Goal: Task Accomplishment & Management: Complete application form

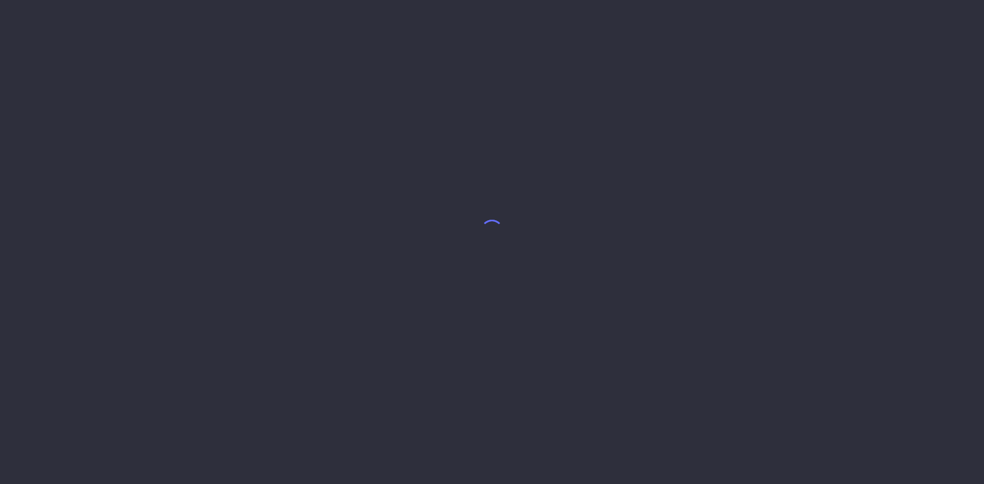
select select "9"
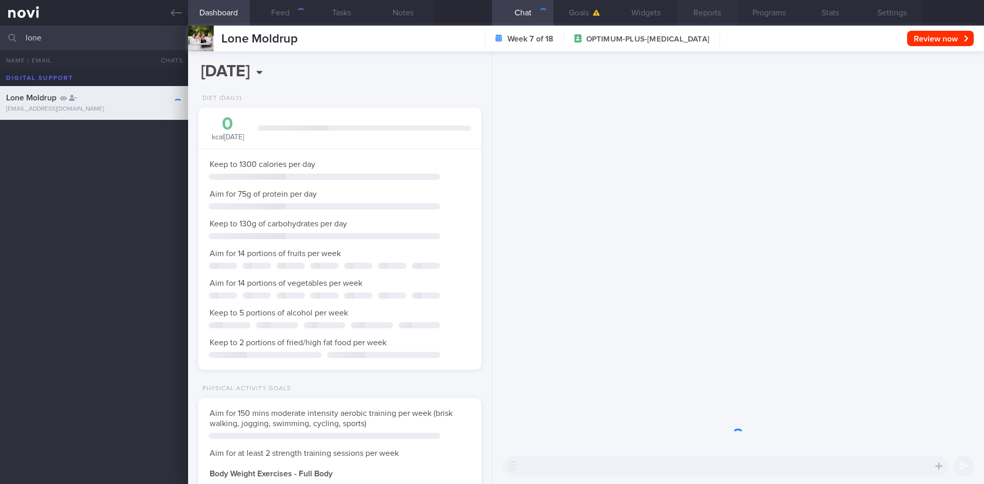
scroll to position [512439, 512325]
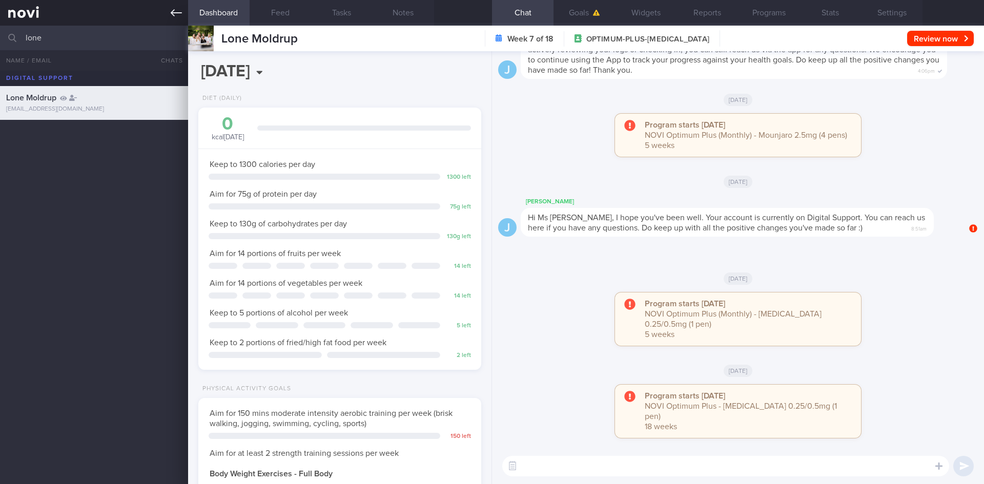
click at [183, 10] on link at bounding box center [94, 13] width 188 height 26
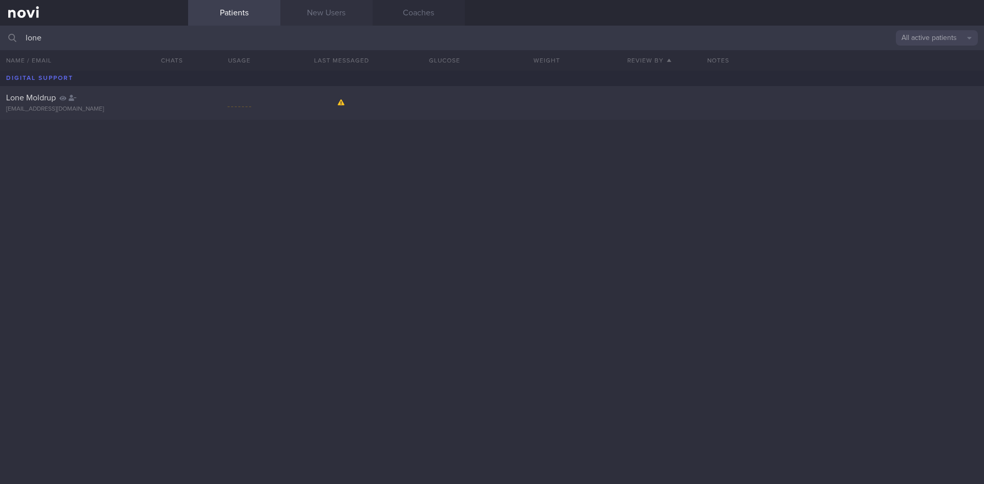
click at [341, 12] on link "New Users" at bounding box center [326, 13] width 92 height 26
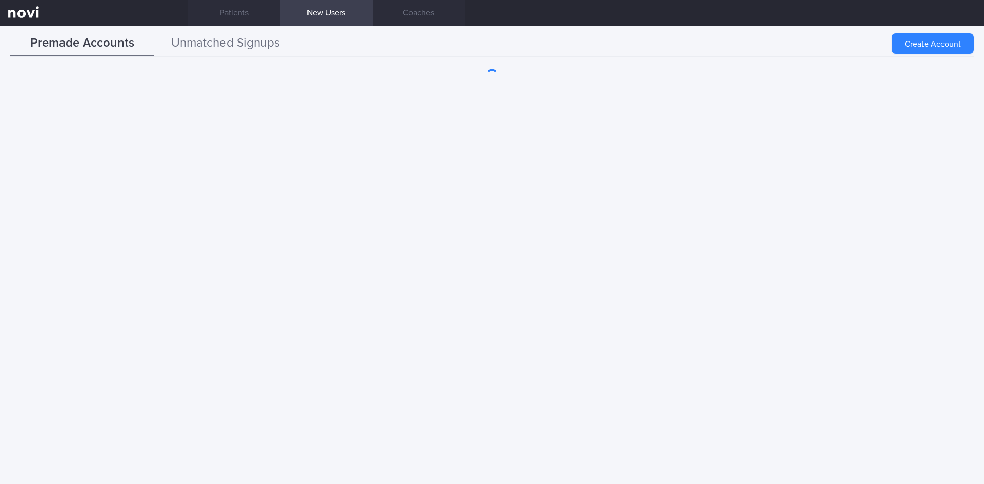
click at [234, 48] on button "Unmatched Signups" at bounding box center [226, 44] width 144 height 26
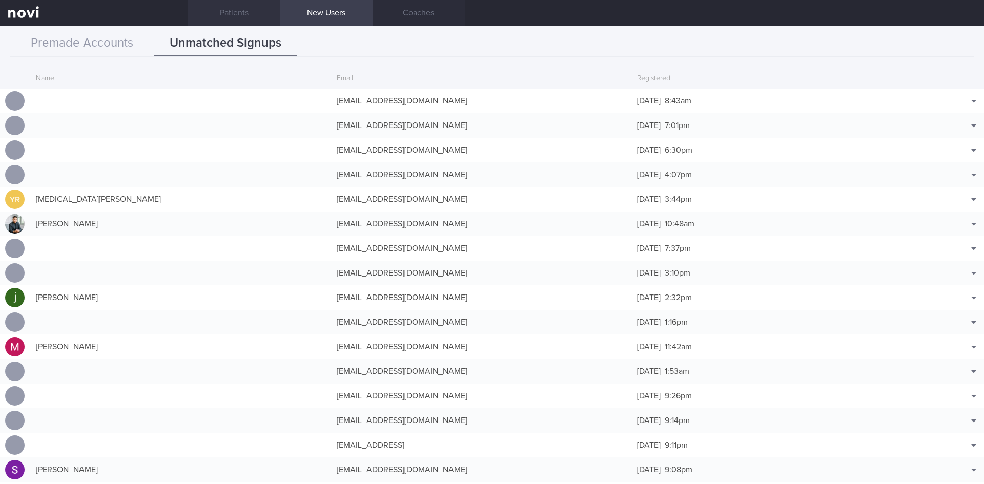
click at [239, 9] on link "Patients" at bounding box center [234, 13] width 92 height 26
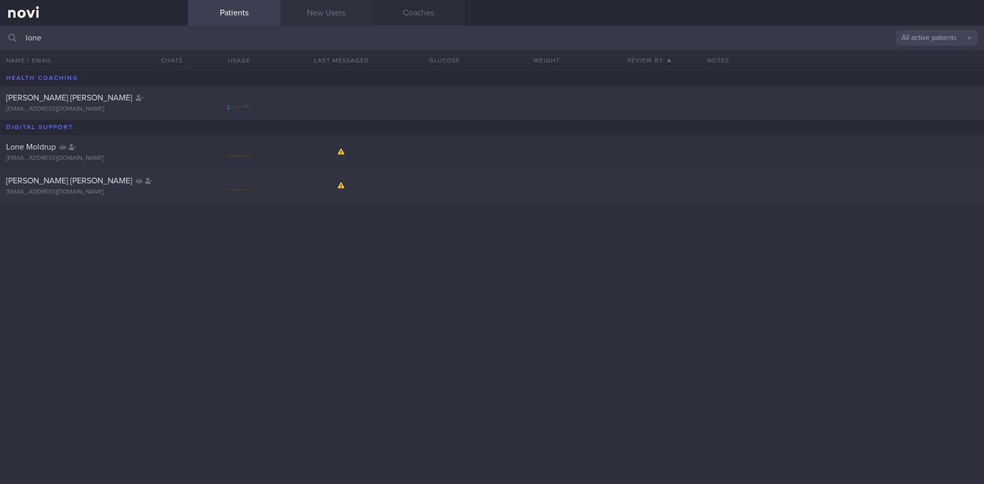
click at [332, 9] on link "New Users" at bounding box center [326, 13] width 92 height 26
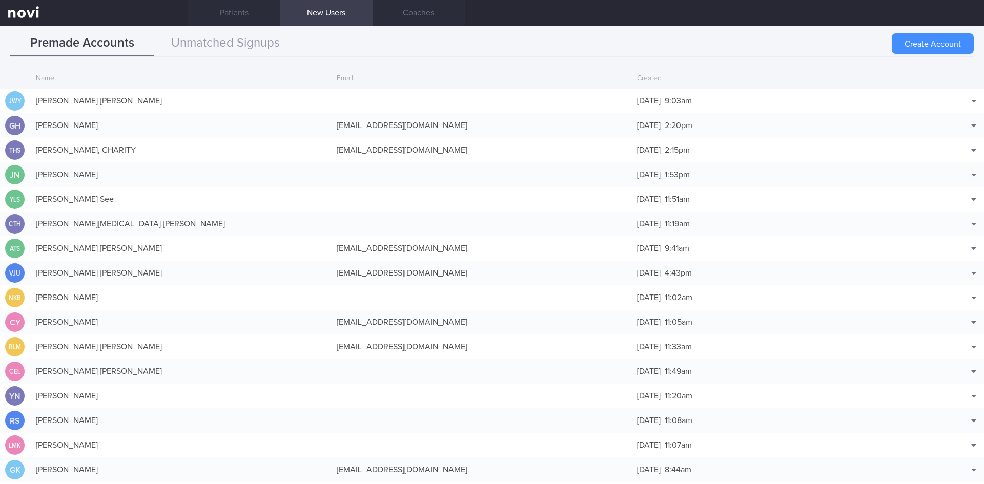
click at [920, 40] on button "Create Account" at bounding box center [933, 43] width 82 height 21
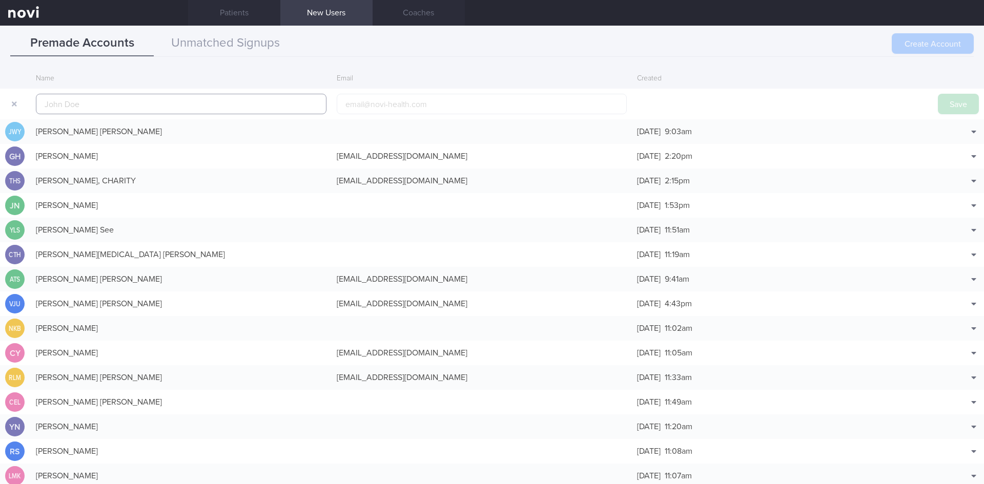
scroll to position [25, 0]
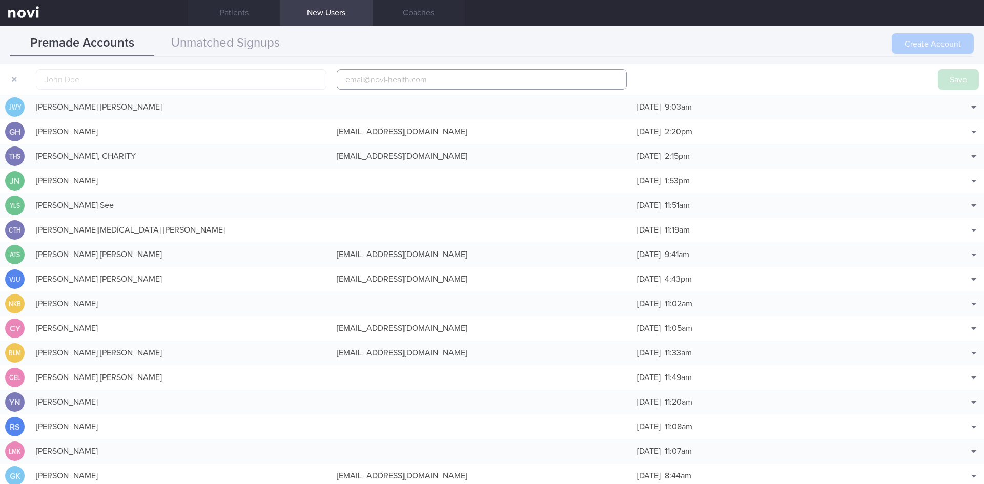
click at [375, 85] on input "email" at bounding box center [482, 79] width 291 height 21
paste input "[EMAIL_ADDRESS][DOMAIN_NAME]"
type input "[EMAIL_ADDRESS][DOMAIN_NAME]"
click at [154, 77] on input "text" at bounding box center [181, 79] width 291 height 21
paste input "[PERSON_NAME] [PERSON_NAME]"
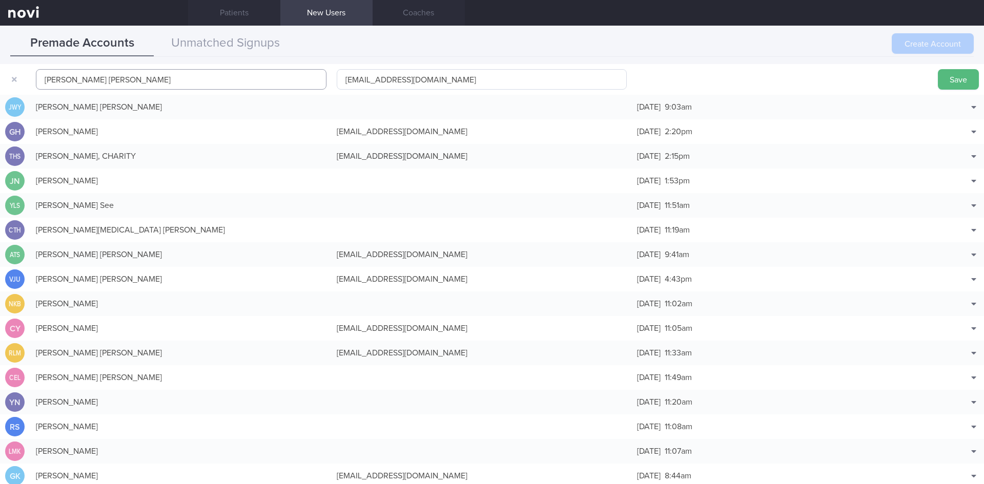
type input "[PERSON_NAME] [PERSON_NAME]"
click at [398, 74] on input "[EMAIL_ADDRESS][DOMAIN_NAME]" at bounding box center [482, 79] width 291 height 21
type input "[EMAIL_ADDRESS][DOMAIN_NAME]"
click at [947, 78] on button "Save" at bounding box center [958, 79] width 41 height 21
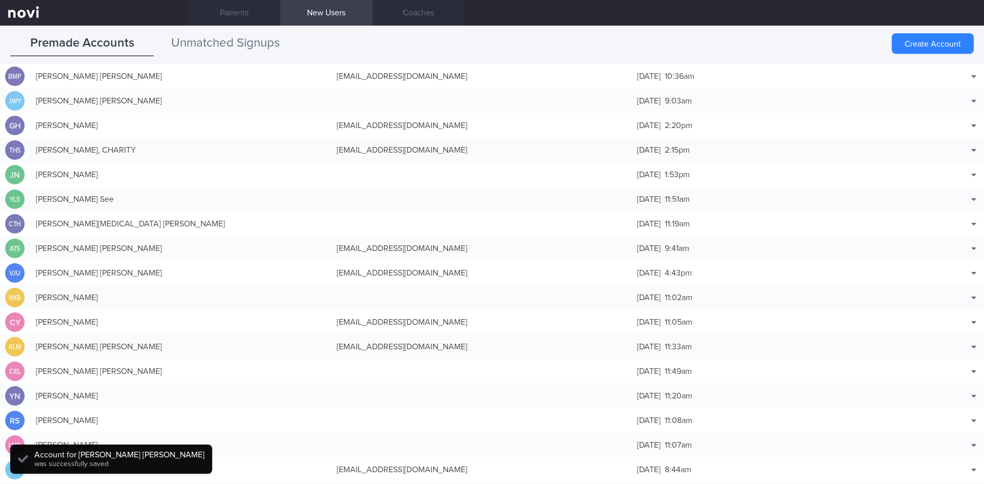
click at [249, 45] on button "Unmatched Signups" at bounding box center [226, 44] width 144 height 26
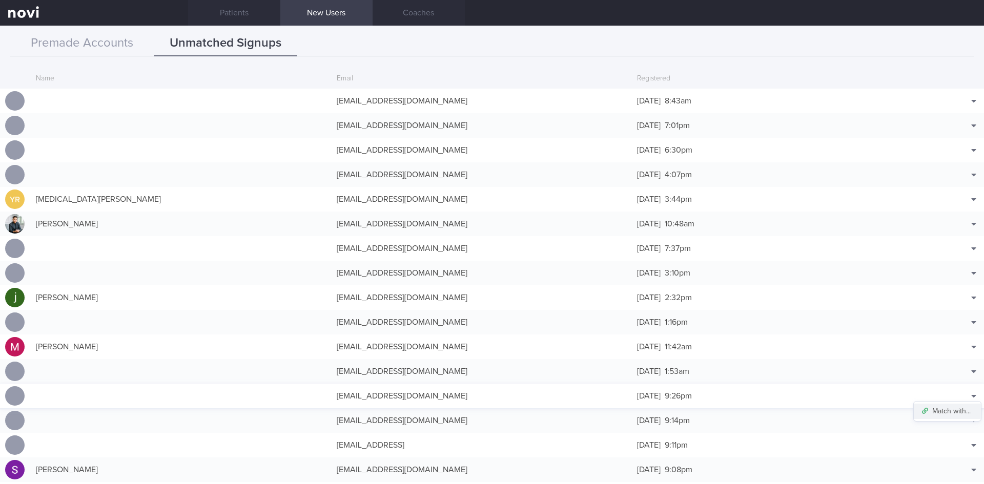
click at [952, 408] on button "Match with..." at bounding box center [947, 411] width 67 height 15
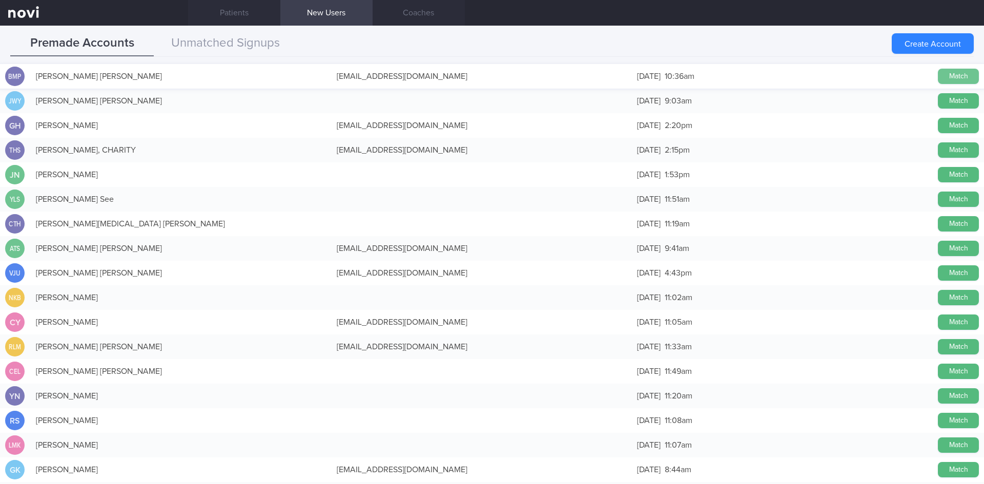
click at [955, 73] on button "Match" at bounding box center [958, 76] width 41 height 15
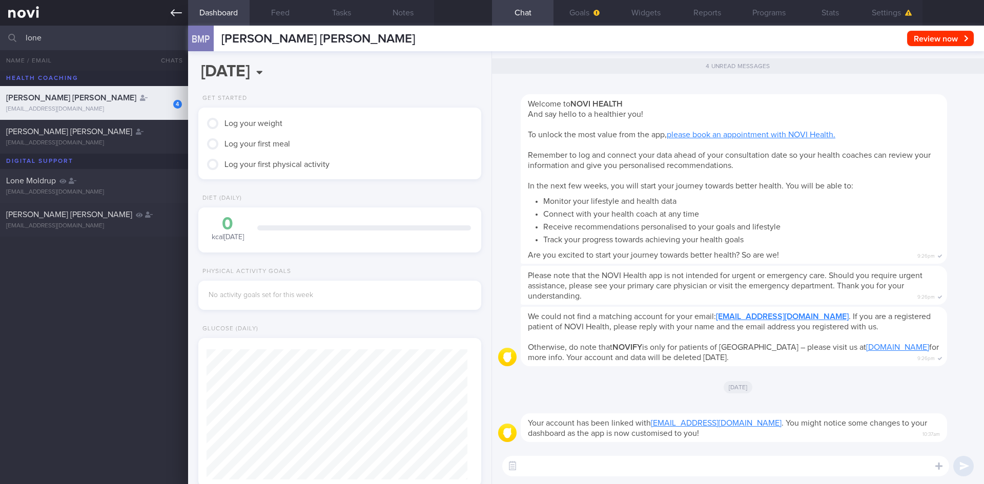
click at [171, 11] on icon at bounding box center [176, 12] width 11 height 11
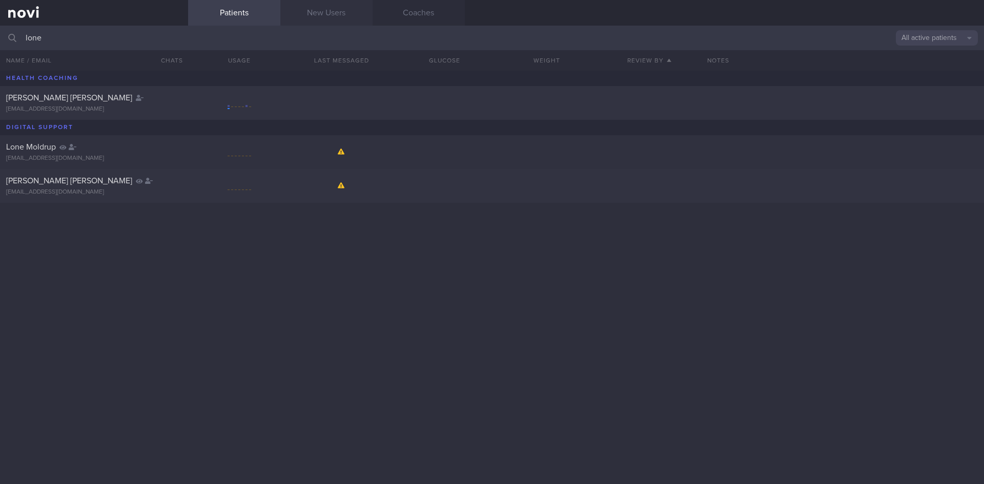
click at [321, 19] on link "New Users" at bounding box center [326, 13] width 92 height 26
click at [328, 14] on link "New Users" at bounding box center [326, 13] width 92 height 26
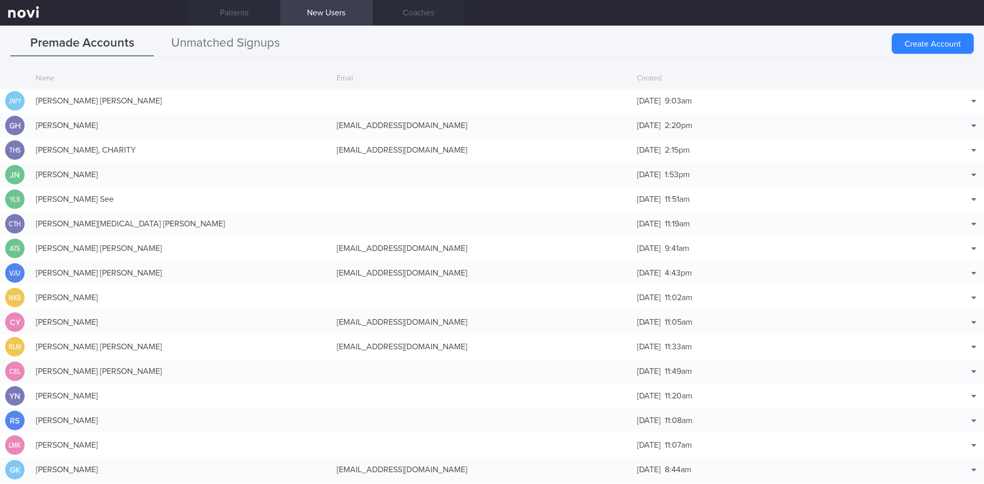
click at [250, 41] on button "Unmatched Signups" at bounding box center [226, 44] width 144 height 26
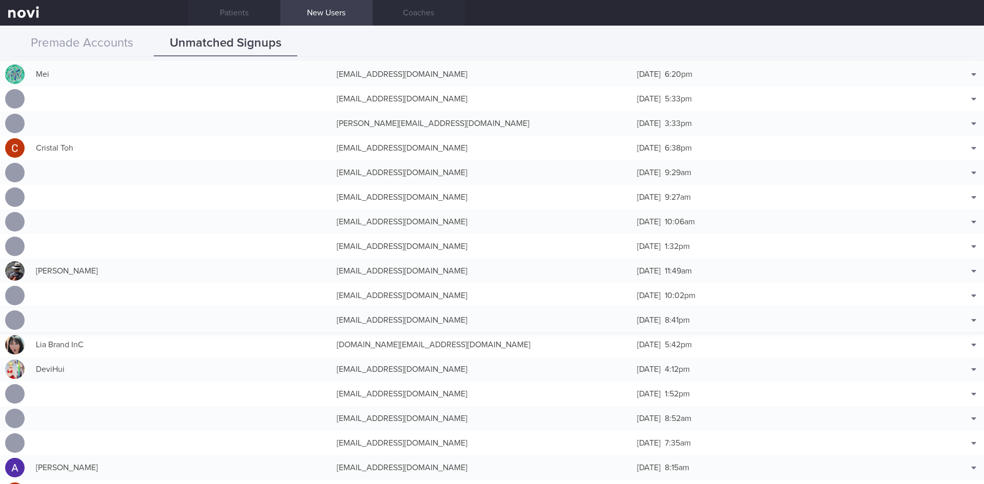
scroll to position [718, 0]
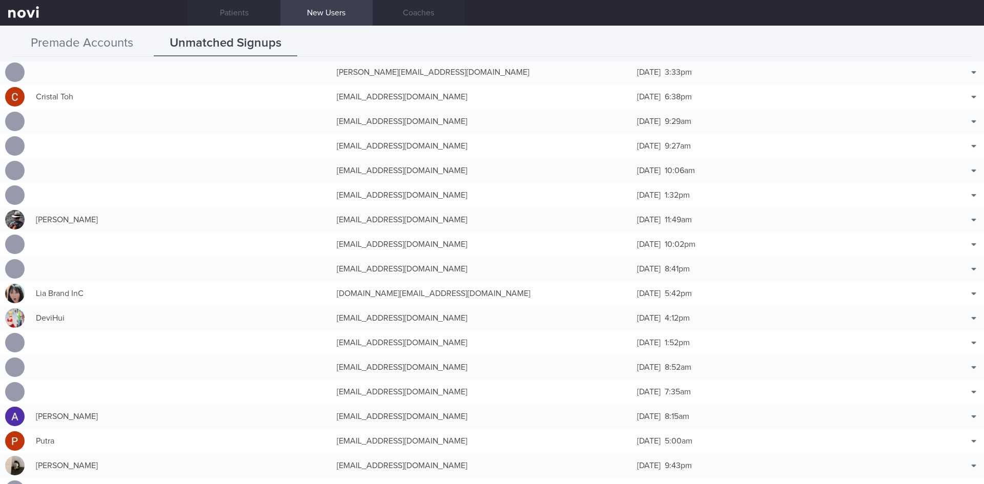
click at [102, 44] on button "Premade Accounts" at bounding box center [82, 44] width 144 height 26
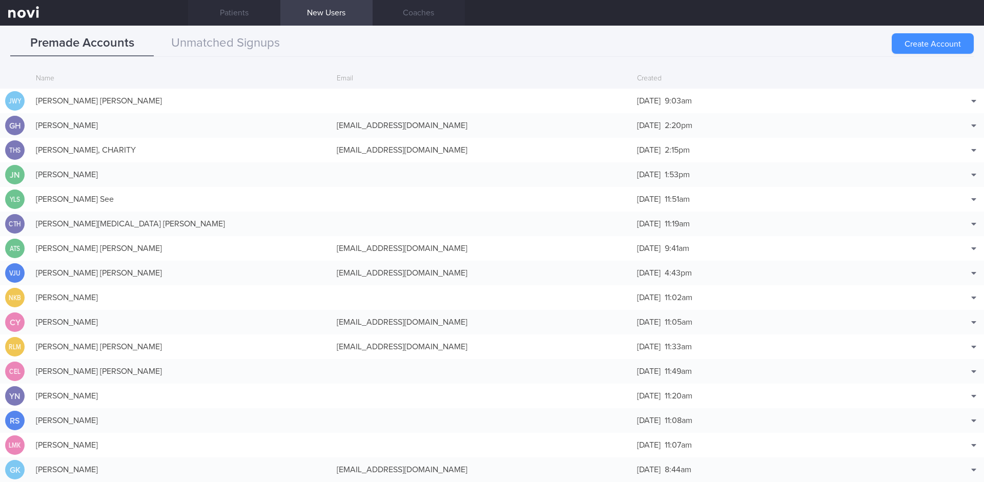
click at [908, 44] on button "Create Account" at bounding box center [933, 43] width 82 height 21
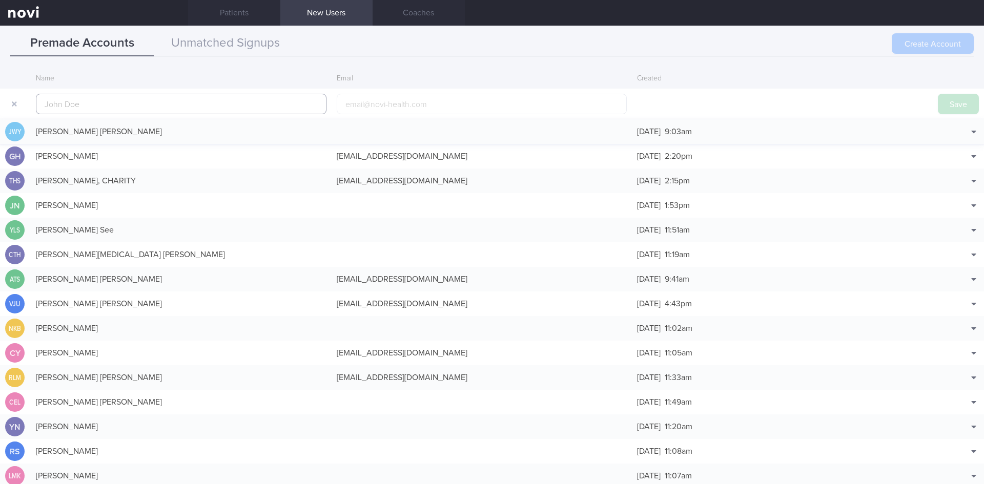
scroll to position [0, 0]
click at [380, 108] on input "email" at bounding box center [482, 104] width 291 height 21
paste input "[EMAIL_ADDRESS][DOMAIN_NAME]"
click at [386, 103] on input "[EMAIL_ADDRESS][DOMAIN_NAME]" at bounding box center [482, 104] width 291 height 21
click at [383, 101] on input "[EMAIL_ADDRESS][DOMAIN_NAME]" at bounding box center [482, 104] width 291 height 21
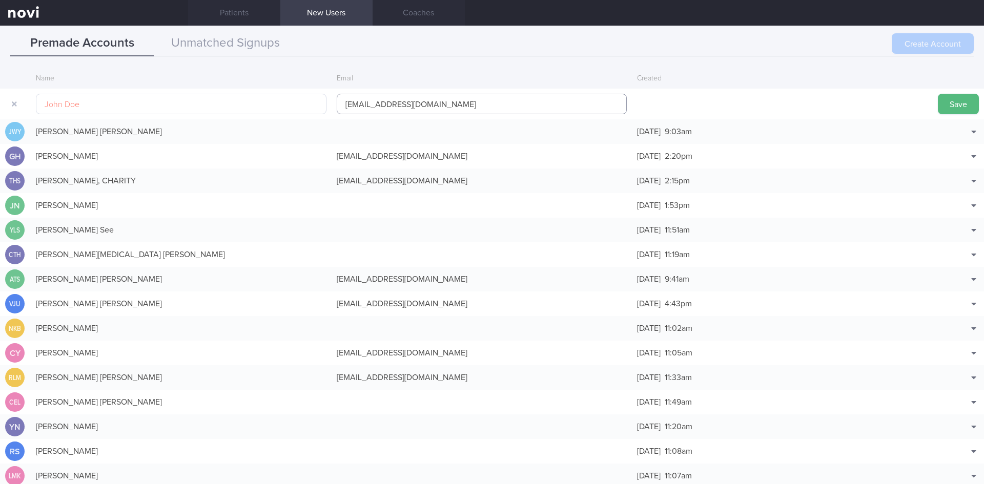
type input "[EMAIL_ADDRESS][DOMAIN_NAME]"
click at [240, 106] on input "text" at bounding box center [181, 104] width 291 height 21
paste input "[PERSON_NAME] [PERSON_NAME] ([PERSON_NAME])"
type input "[PERSON_NAME] [PERSON_NAME] ([PERSON_NAME])"
click at [961, 104] on button "Save" at bounding box center [958, 104] width 41 height 21
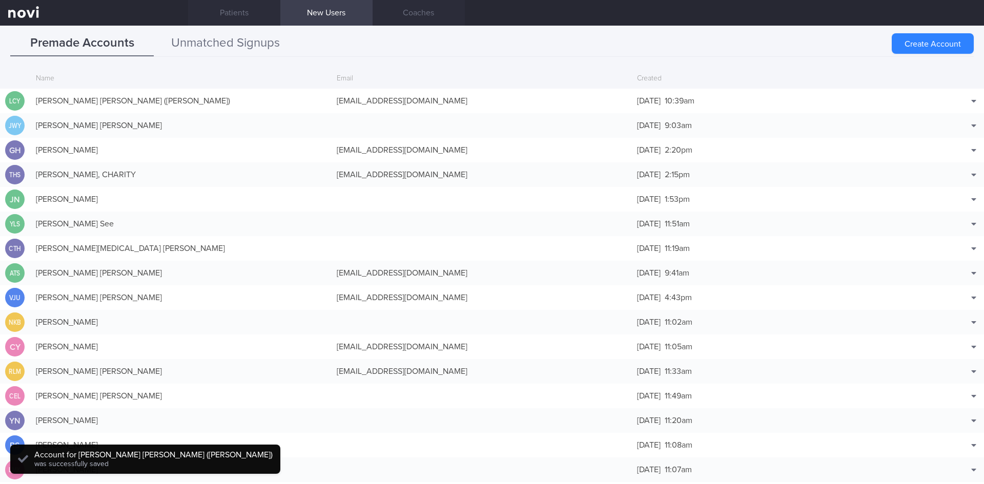
click at [233, 35] on button "Unmatched Signups" at bounding box center [226, 44] width 144 height 26
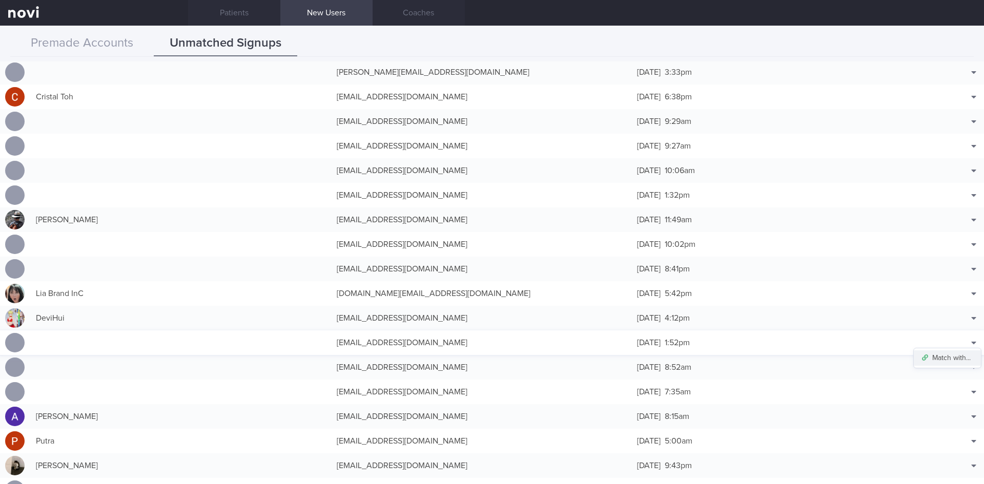
click at [945, 359] on button "Match with..." at bounding box center [947, 358] width 67 height 15
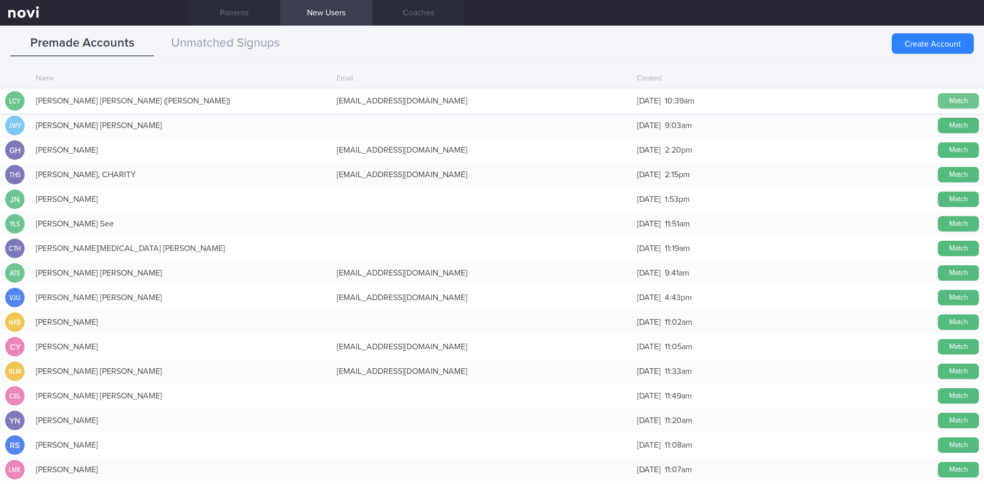
click at [959, 102] on button "Match" at bounding box center [958, 100] width 41 height 15
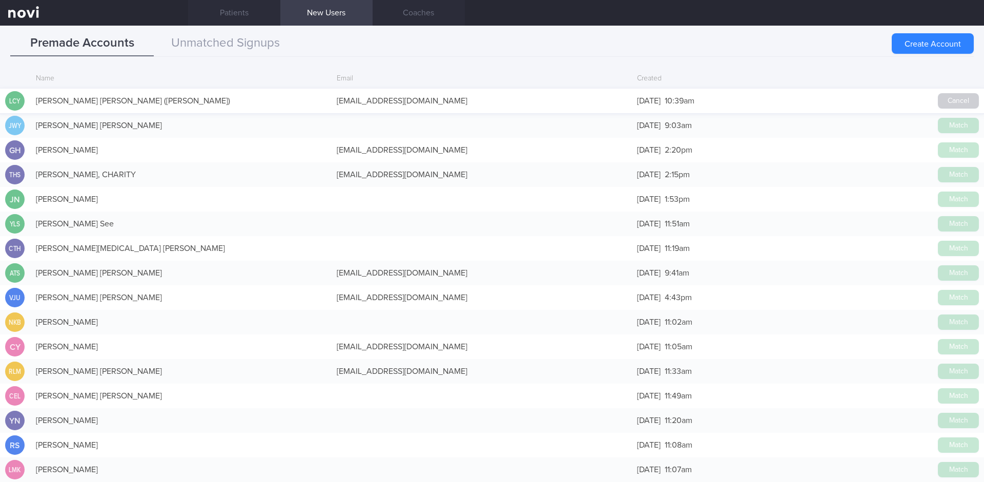
scroll to position [716, 0]
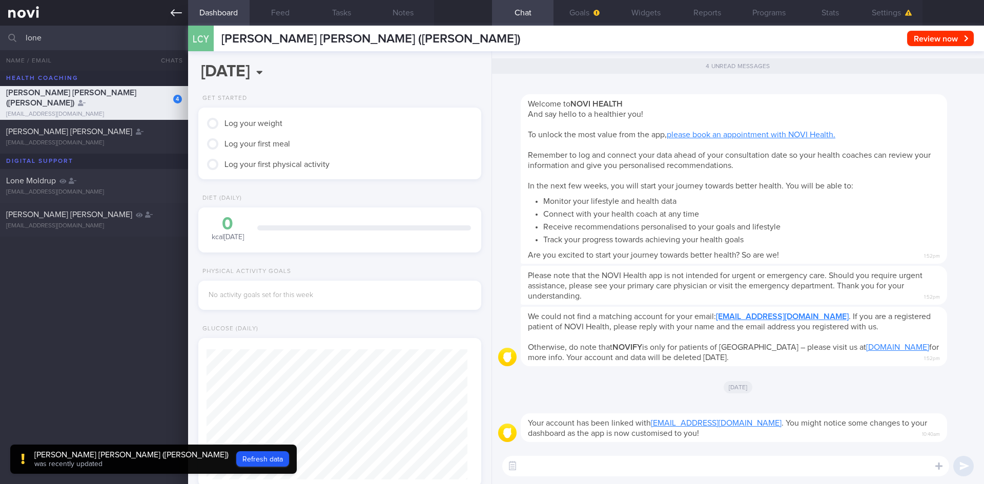
click at [169, 14] on link at bounding box center [94, 13] width 188 height 26
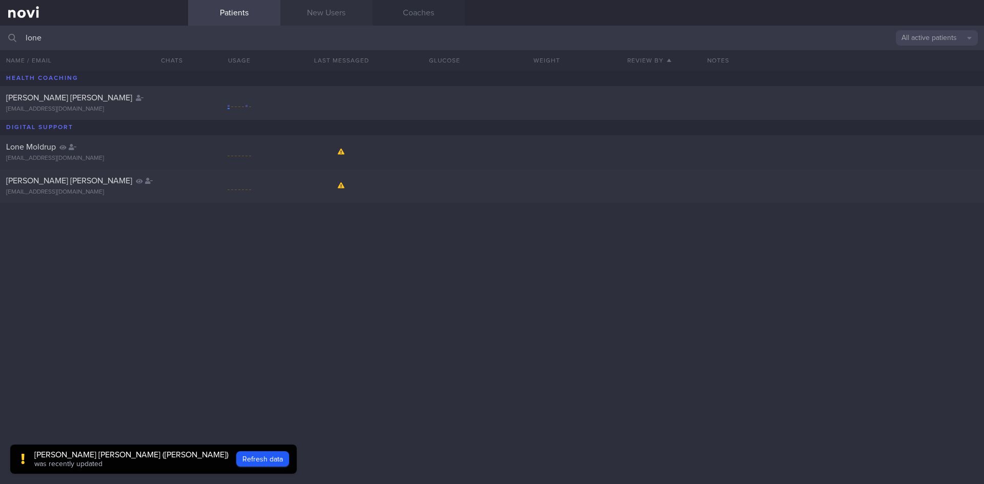
click at [302, 6] on link "New Users" at bounding box center [326, 13] width 92 height 26
click at [336, 12] on link "New Users" at bounding box center [326, 13] width 92 height 26
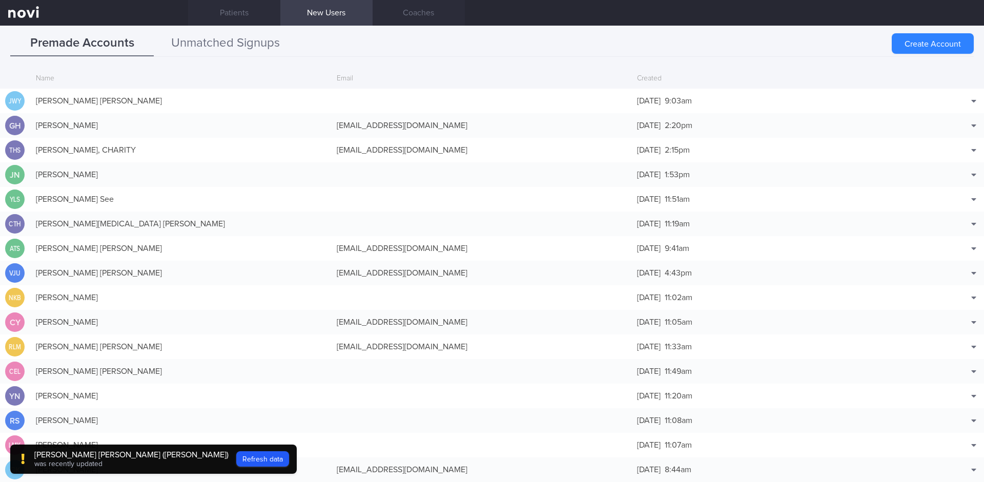
click at [223, 46] on button "Unmatched Signups" at bounding box center [226, 44] width 144 height 26
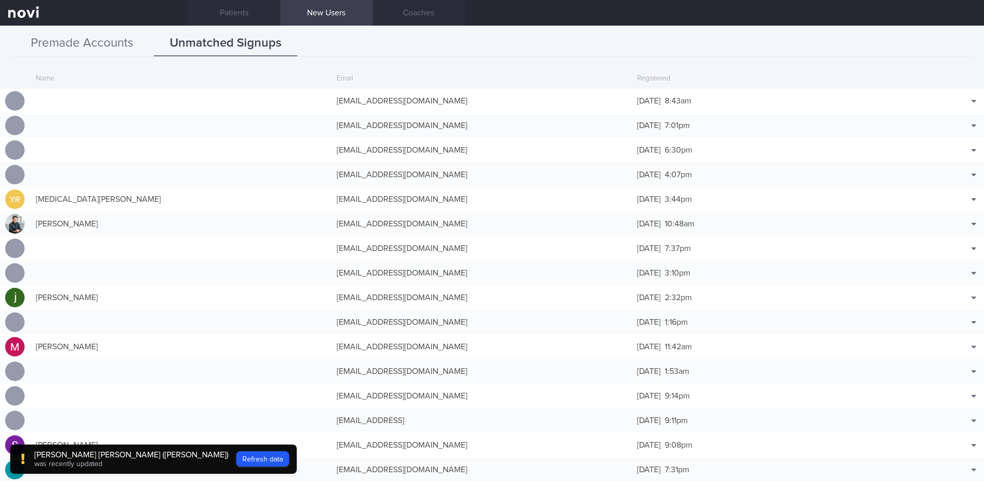
click at [105, 42] on button "Premade Accounts" at bounding box center [82, 44] width 144 height 26
